Goal: Browse casually: Explore the website without a specific task or goal

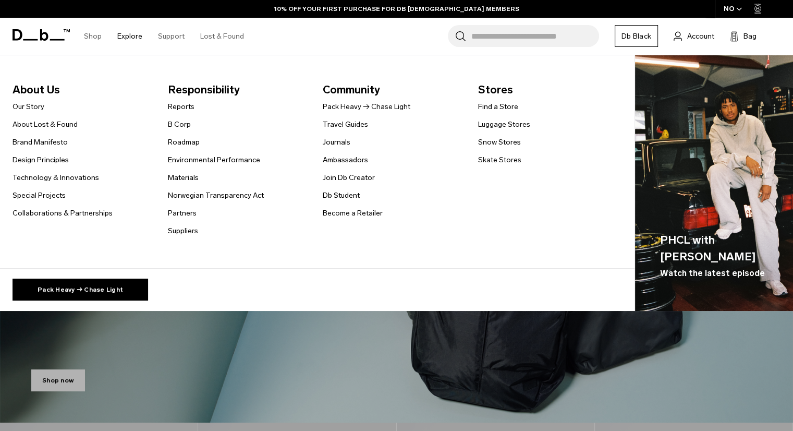
scroll to position [104, 0]
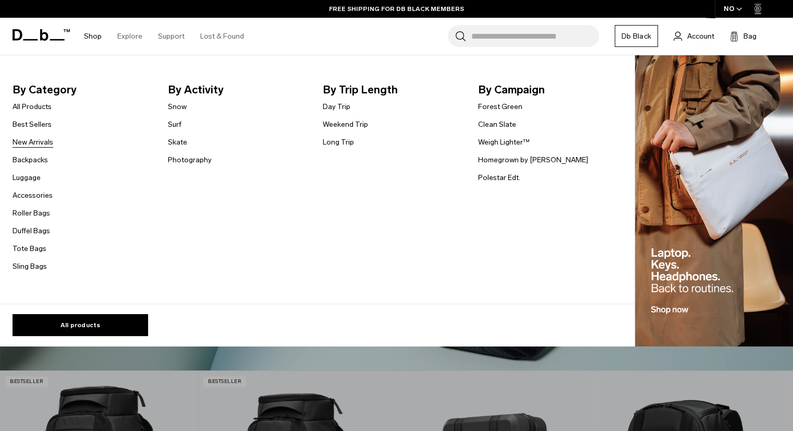
click at [31, 144] on link "New Arrivals" at bounding box center [33, 142] width 41 height 11
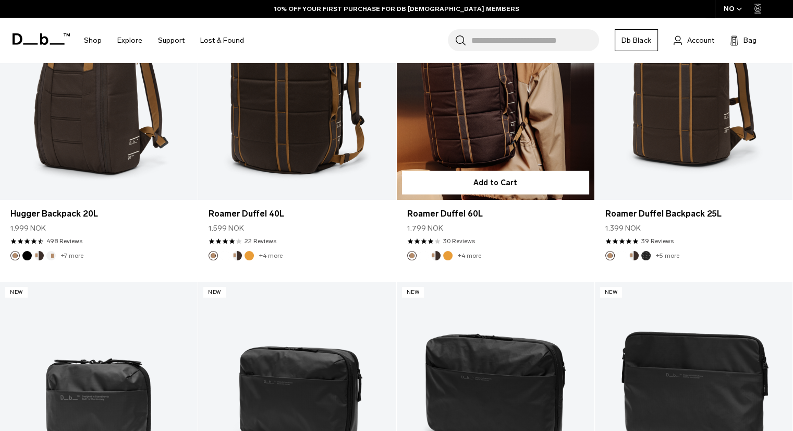
scroll to position [2347, 0]
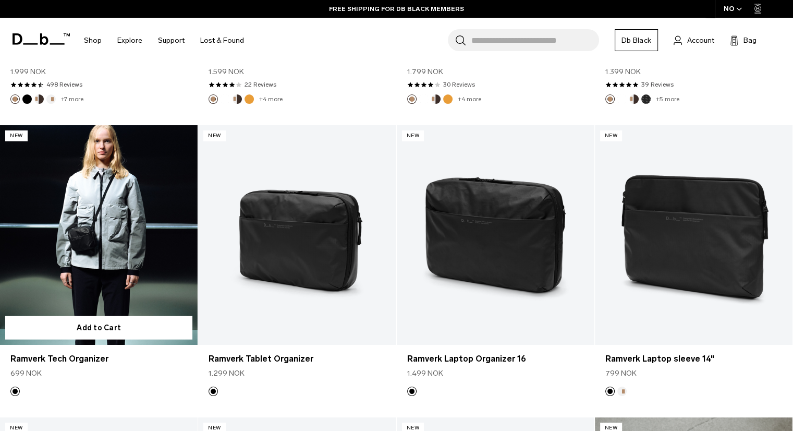
click at [128, 231] on link "Ramverk Tech Organizer" at bounding box center [99, 235] width 198 height 220
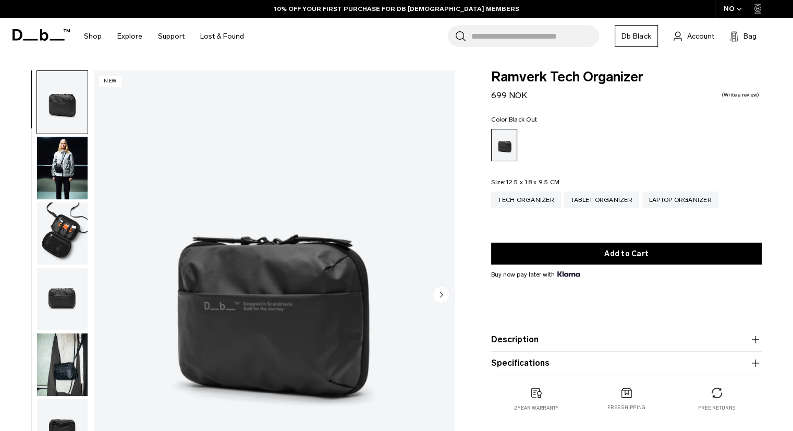
click at [444, 293] on circle "Next slide" at bounding box center [441, 294] width 16 height 16
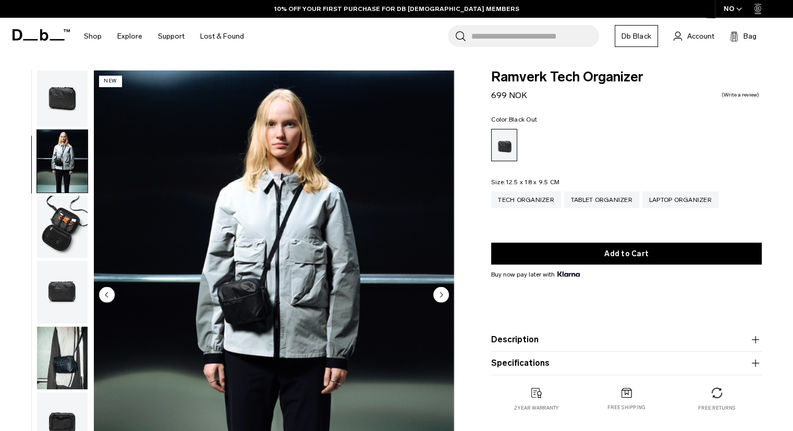
click at [442, 293] on circle "Next slide" at bounding box center [441, 294] width 16 height 16
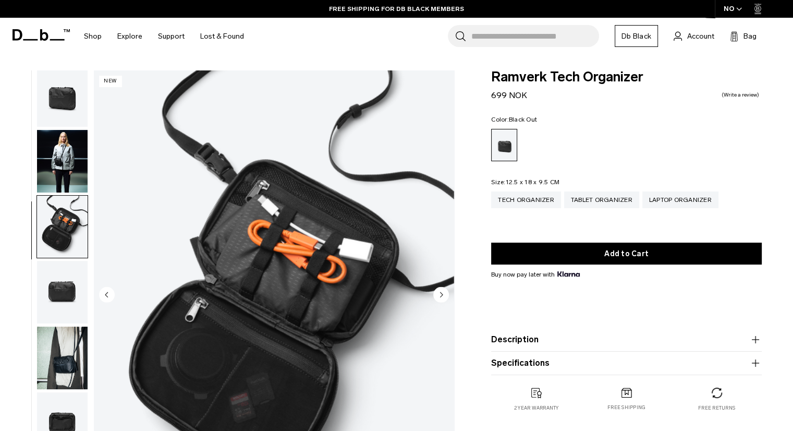
click at [439, 293] on circle "Next slide" at bounding box center [441, 294] width 16 height 16
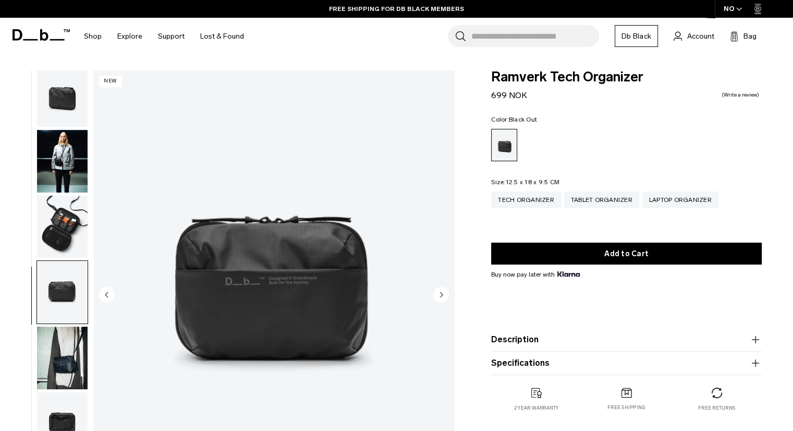
click at [439, 293] on circle "Next slide" at bounding box center [441, 294] width 16 height 16
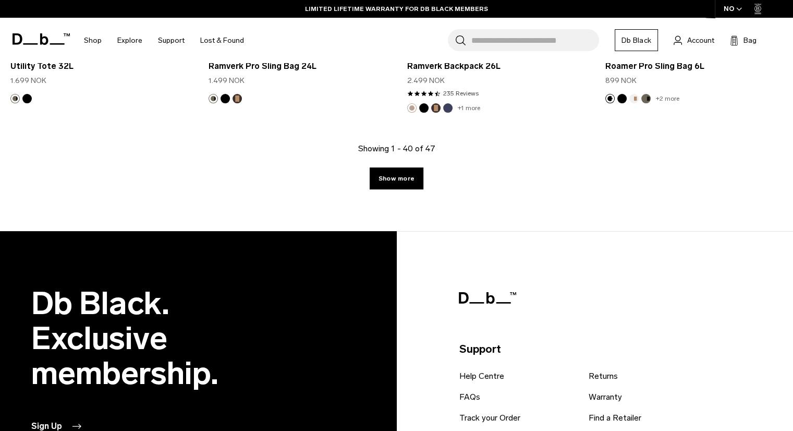
scroll to position [3286, 0]
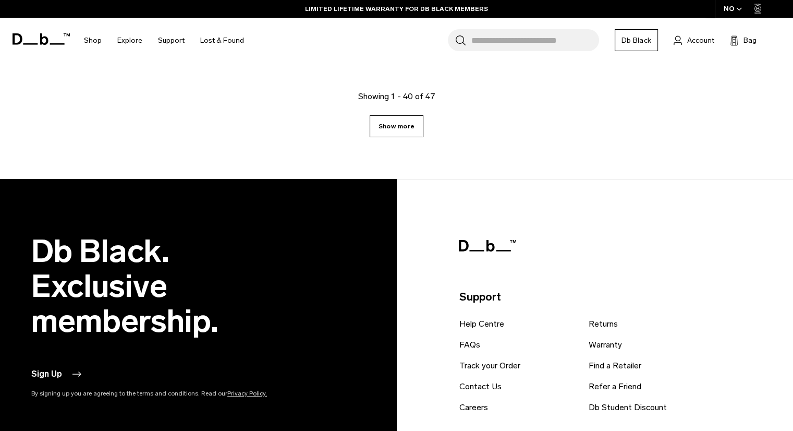
click at [391, 126] on link "Show more" at bounding box center [397, 126] width 54 height 22
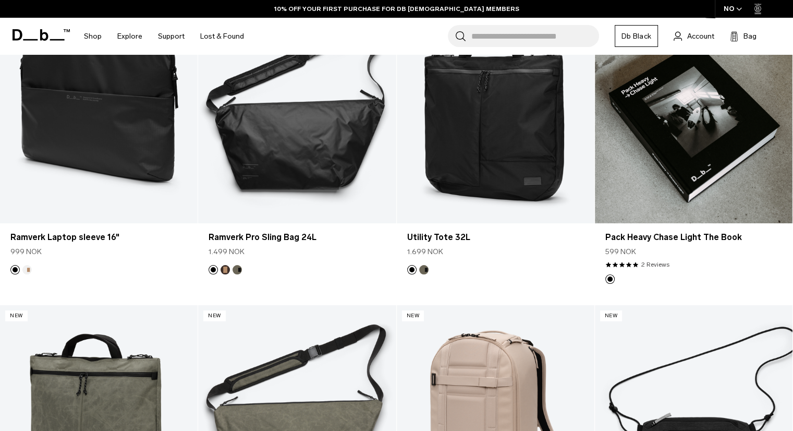
scroll to position [2500, 0]
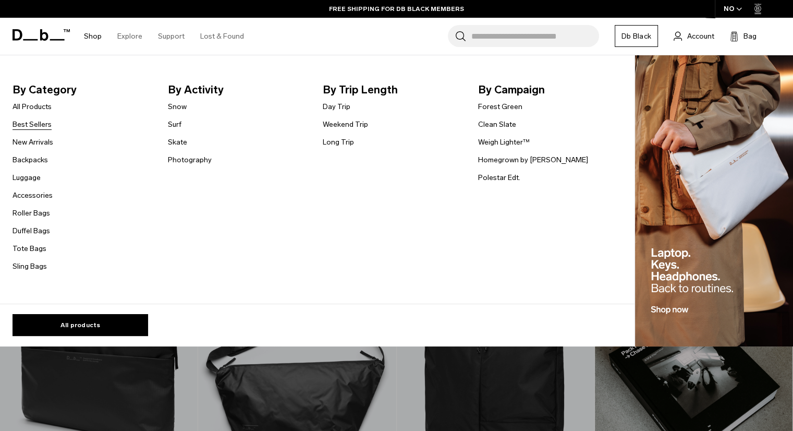
click at [47, 124] on link "Best Sellers" at bounding box center [32, 124] width 39 height 11
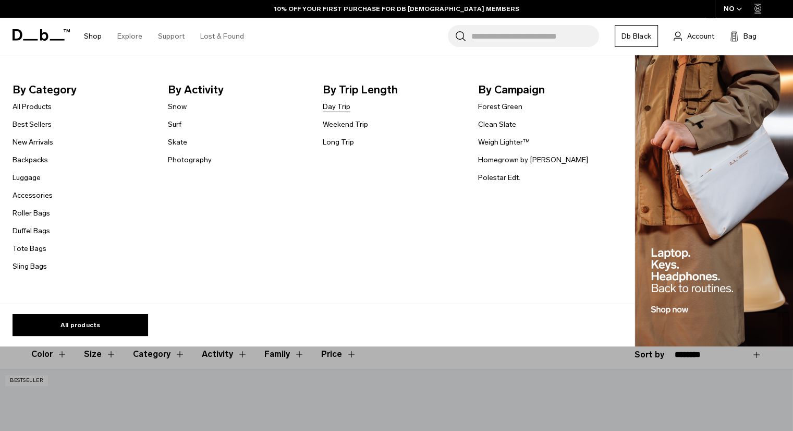
click at [334, 106] on link "Day Trip" at bounding box center [337, 106] width 28 height 11
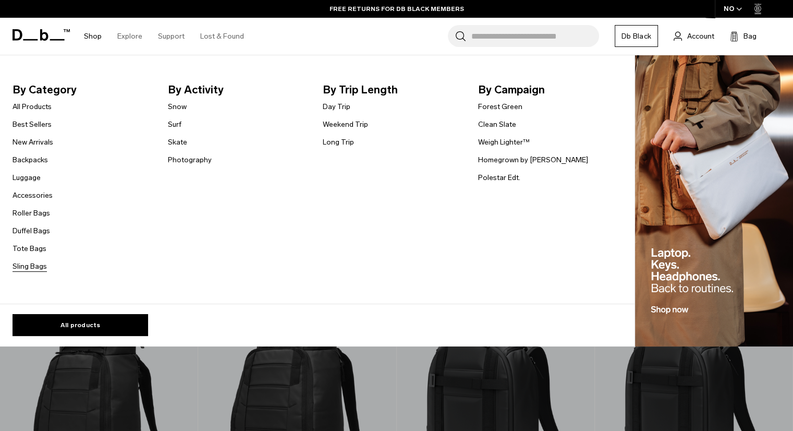
click at [31, 268] on link "Sling Bags" at bounding box center [30, 266] width 34 height 11
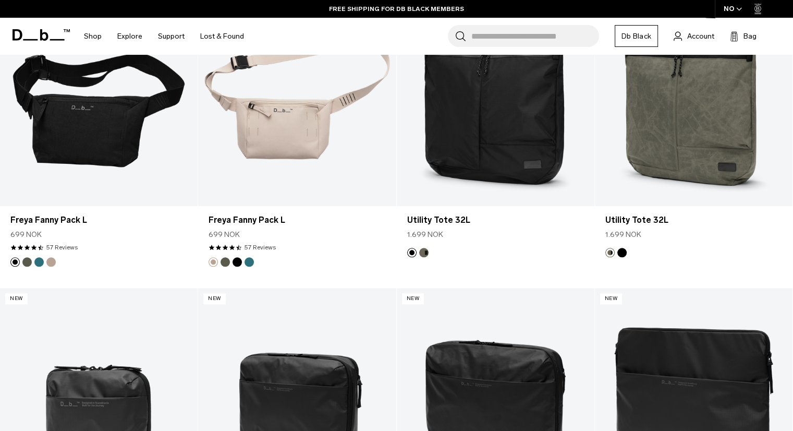
scroll to position [519, 0]
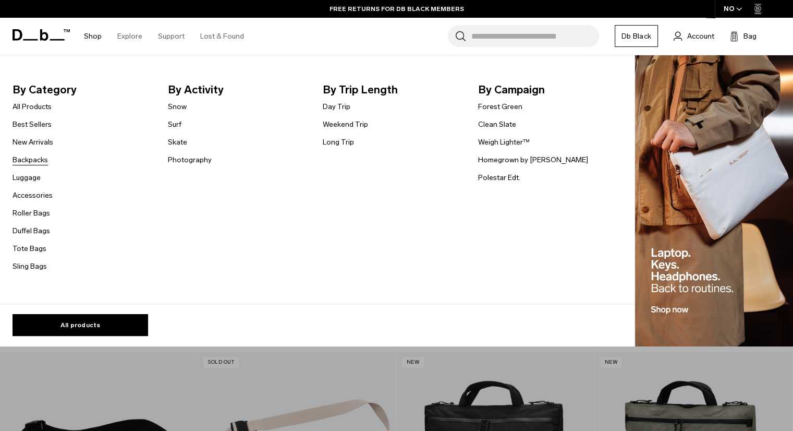
click at [38, 158] on link "Backpacks" at bounding box center [30, 159] width 35 height 11
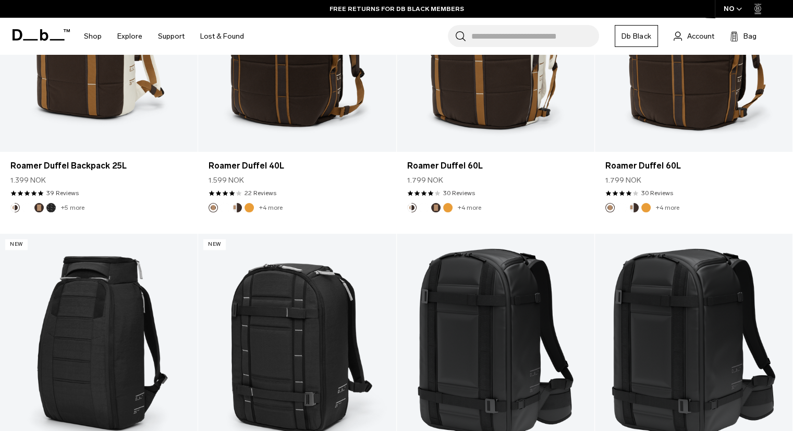
scroll to position [574, 0]
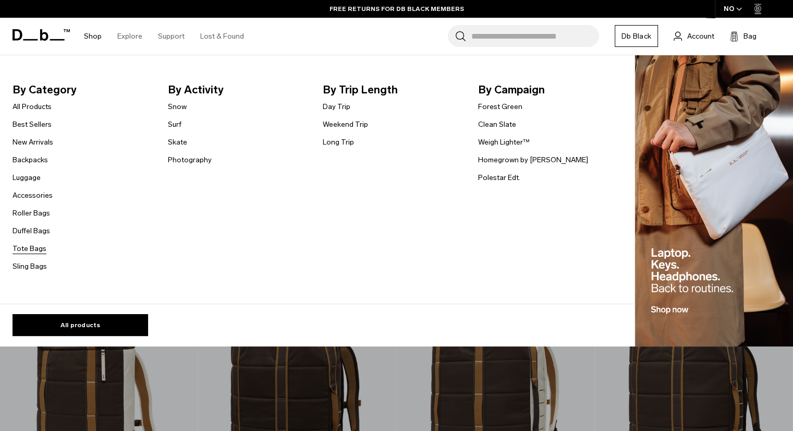
click at [29, 250] on link "Tote Bags" at bounding box center [30, 248] width 34 height 11
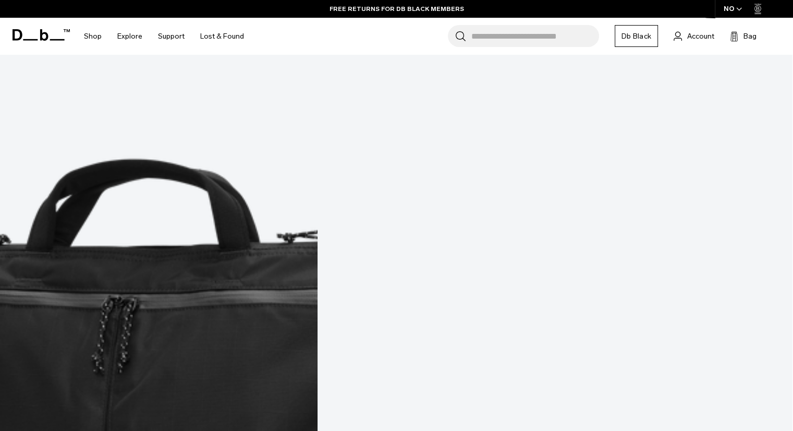
scroll to position [417, 0]
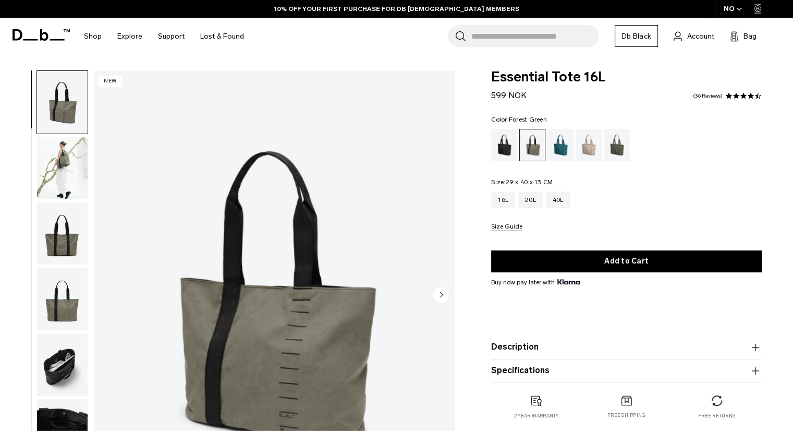
click at [52, 373] on img "button" at bounding box center [62, 364] width 51 height 63
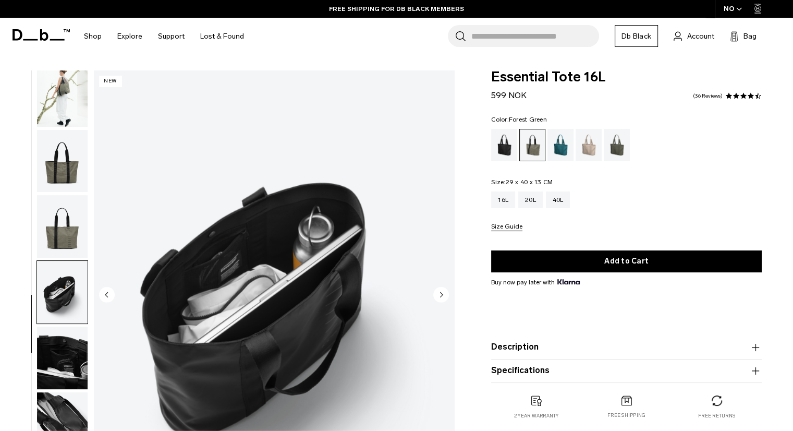
click at [46, 165] on img "button" at bounding box center [62, 161] width 51 height 63
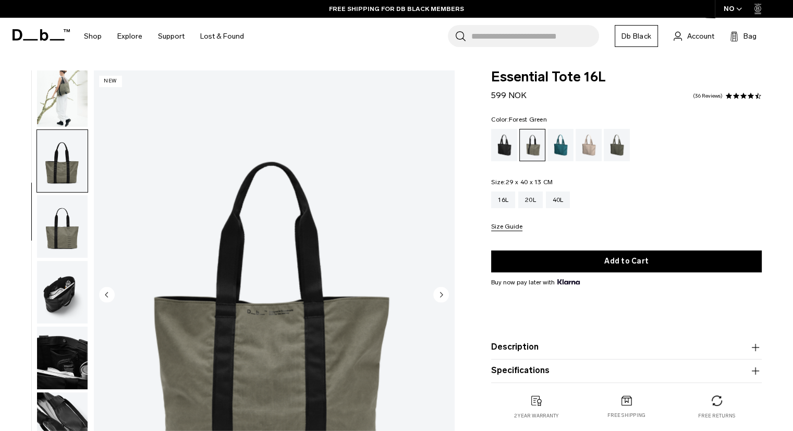
click at [60, 239] on img "button" at bounding box center [62, 226] width 51 height 63
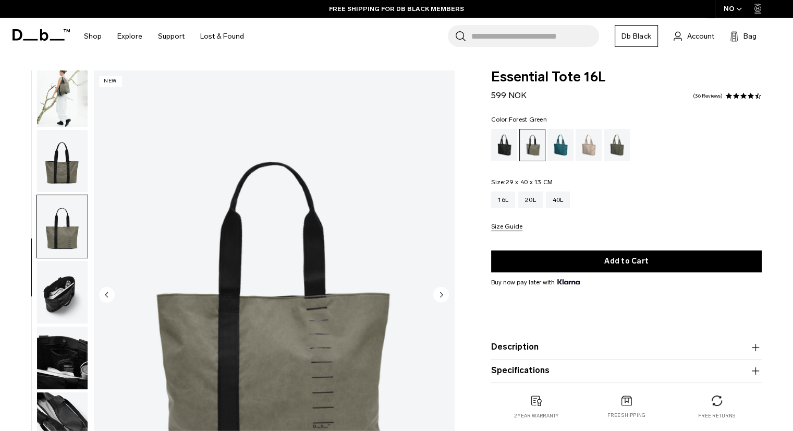
scroll to position [156, 0]
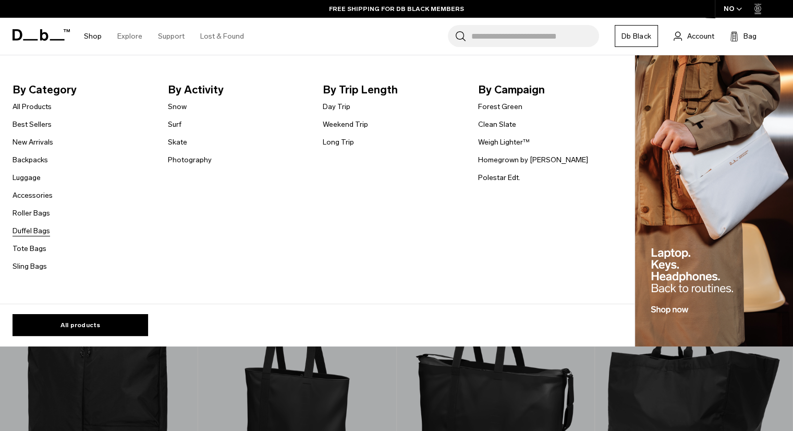
click at [25, 231] on link "Duffel Bags" at bounding box center [32, 230] width 38 height 11
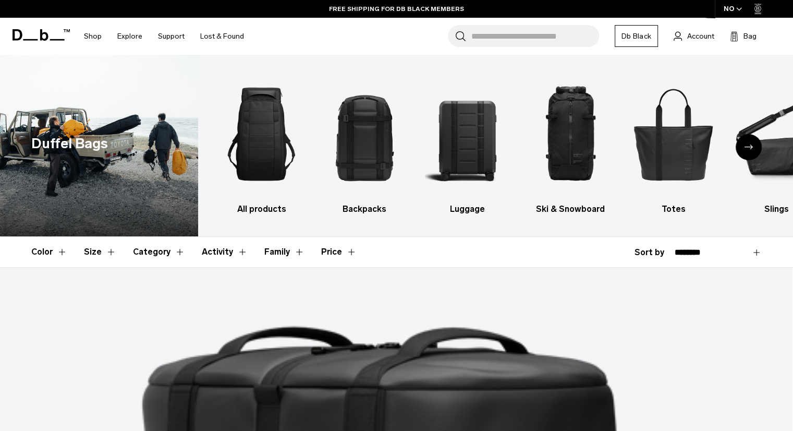
click at [751, 148] on icon "Next slide" at bounding box center [749, 146] width 8 height 5
